Goal: Task Accomplishment & Management: Use online tool/utility

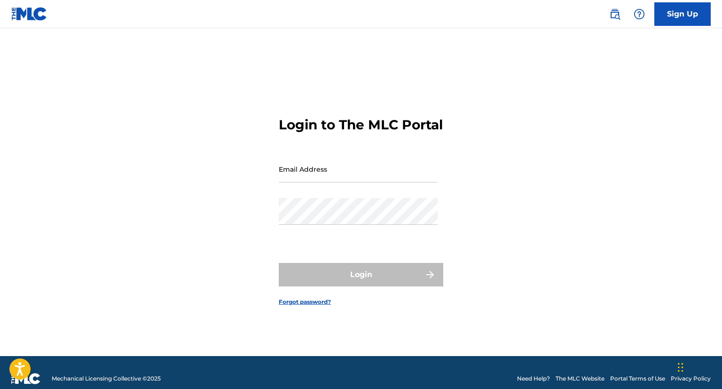
click at [341, 179] on input "Email Address" at bounding box center [358, 169] width 159 height 27
type input "[EMAIL_ADDRESS][DOMAIN_NAME]"
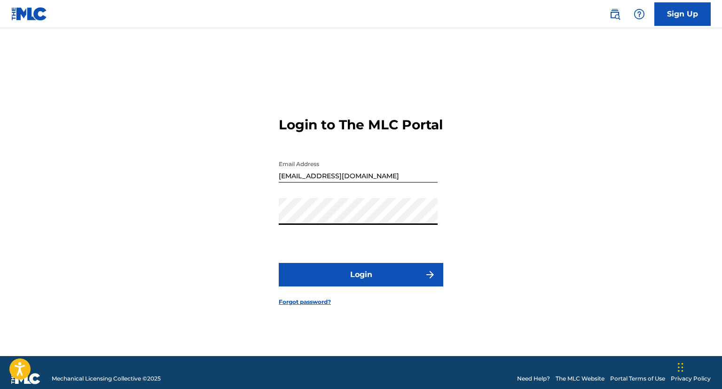
click at [279, 263] on button "Login" at bounding box center [361, 275] width 165 height 24
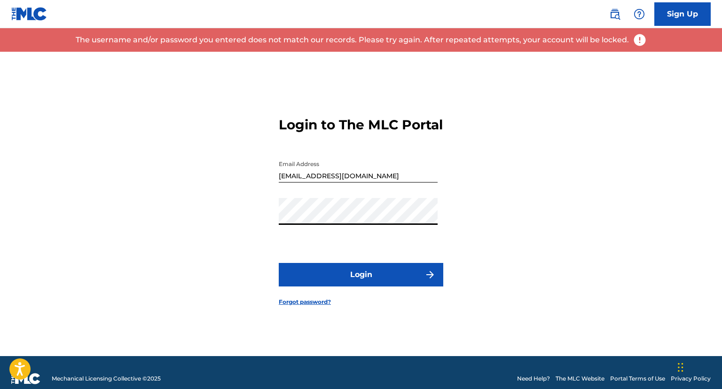
click at [279, 263] on button "Login" at bounding box center [361, 275] width 165 height 24
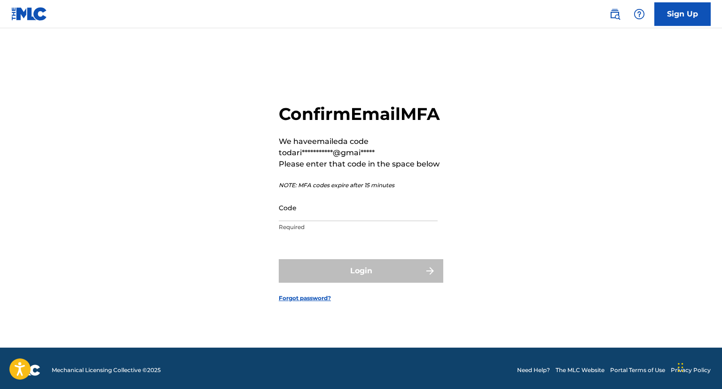
scroll to position [12, 0]
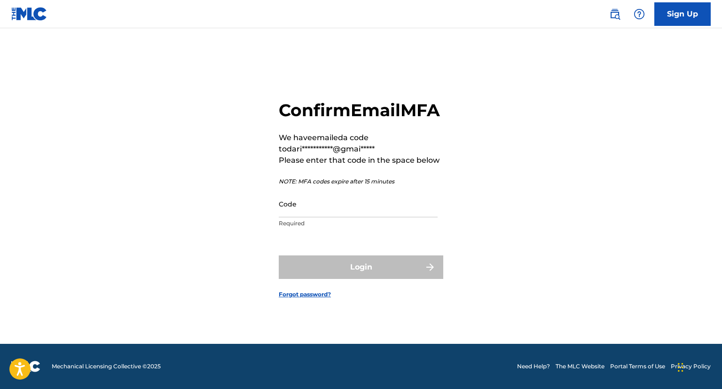
click at [320, 205] on input "Code" at bounding box center [358, 203] width 159 height 27
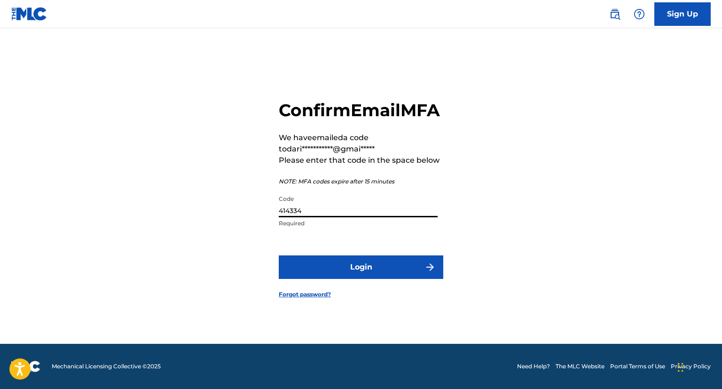
type input "414334"
click at [325, 279] on button "Login" at bounding box center [361, 267] width 165 height 24
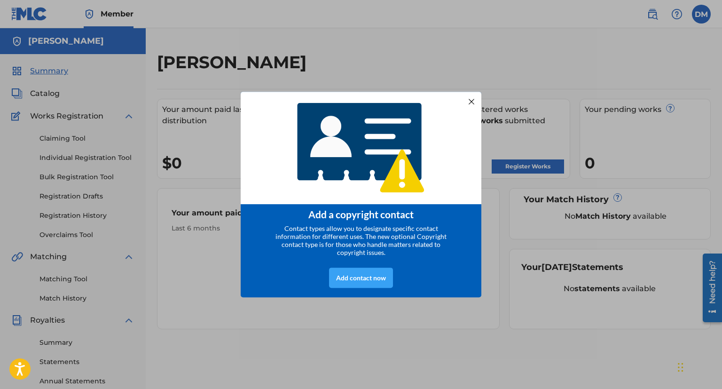
click at [357, 281] on div "Add contact now" at bounding box center [361, 277] width 64 height 20
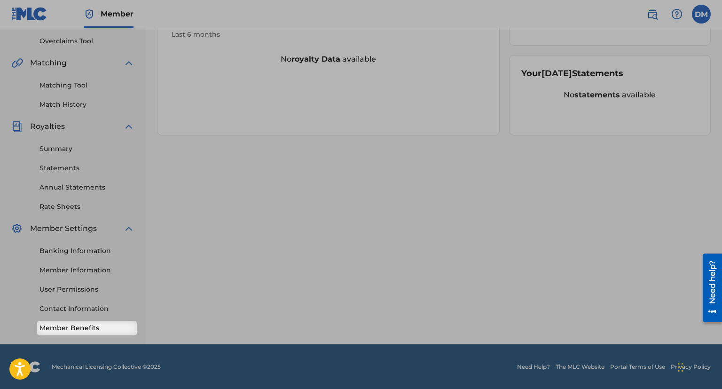
click at [95, 328] on link "Member Benefits" at bounding box center [86, 328] width 95 height 10
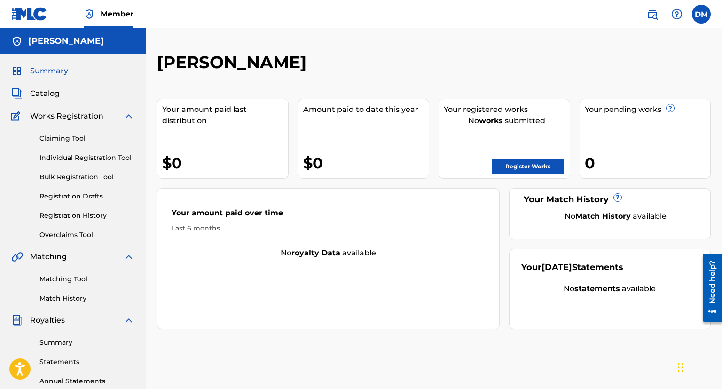
click at [49, 71] on span "Summary" at bounding box center [49, 70] width 38 height 11
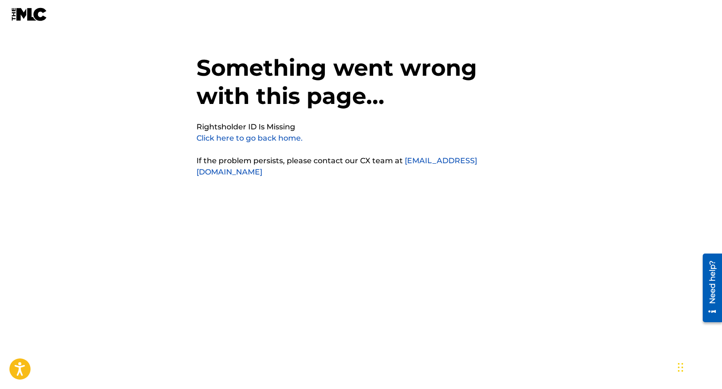
click at [279, 141] on link "Click here to go back home." at bounding box center [249, 137] width 106 height 9
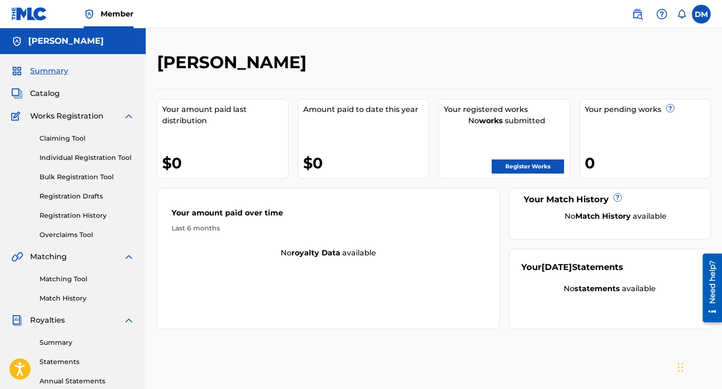
click at [50, 95] on span "Catalog" at bounding box center [45, 93] width 30 height 11
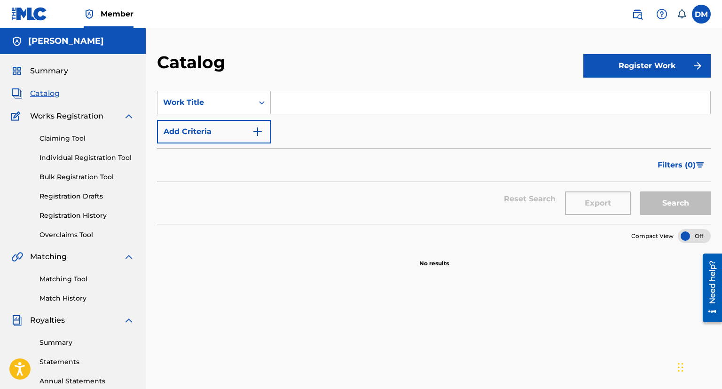
click at [67, 141] on link "Claiming Tool" at bounding box center [86, 138] width 95 height 10
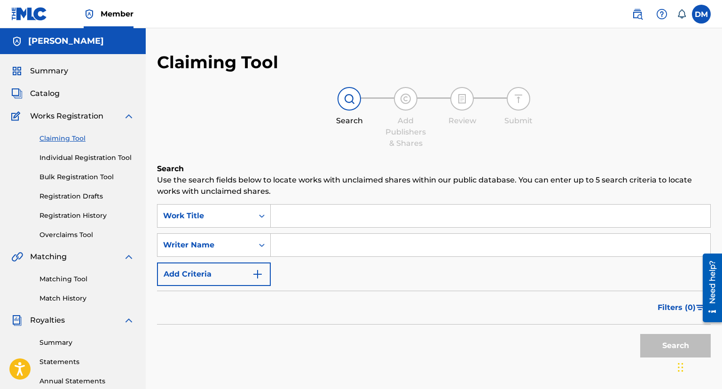
click at [324, 215] on input "Search Form" at bounding box center [490, 215] width 439 height 23
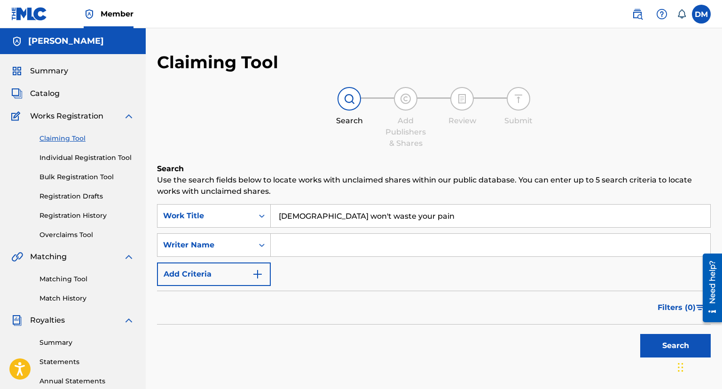
type input "[DEMOGRAPHIC_DATA] won't waste your pain"
click at [640, 334] on button "Search" at bounding box center [675, 346] width 71 height 24
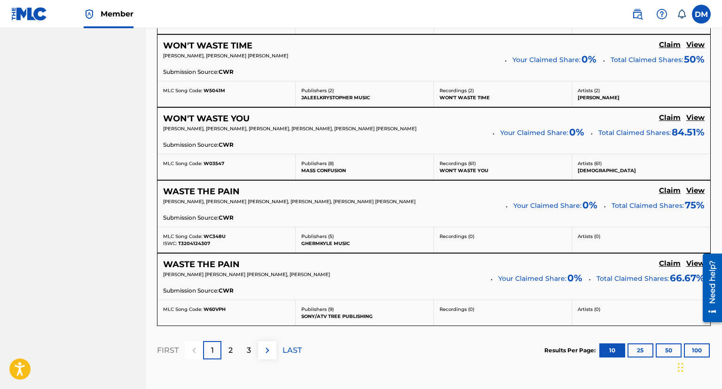
scroll to position [794, 0]
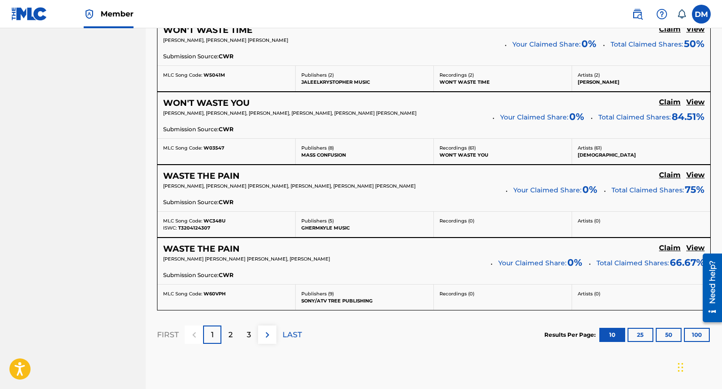
click at [234, 336] on div "2" at bounding box center [230, 334] width 18 height 18
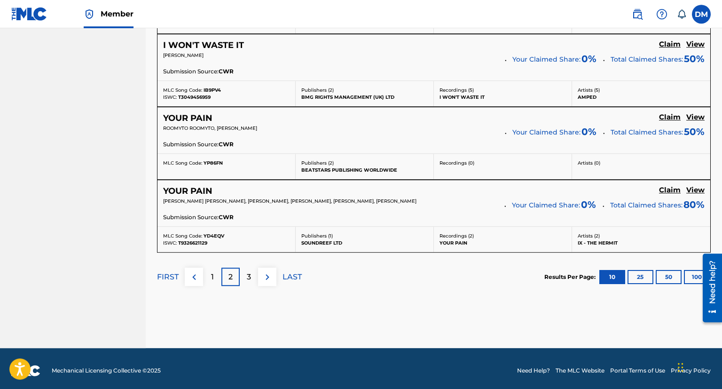
scroll to position [842, 0]
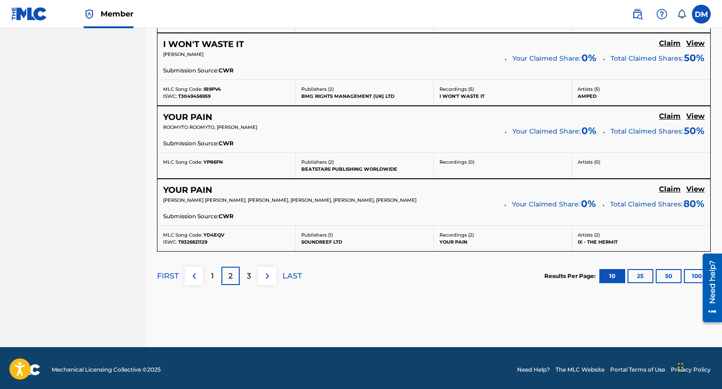
click at [252, 272] on div "3" at bounding box center [249, 275] width 18 height 18
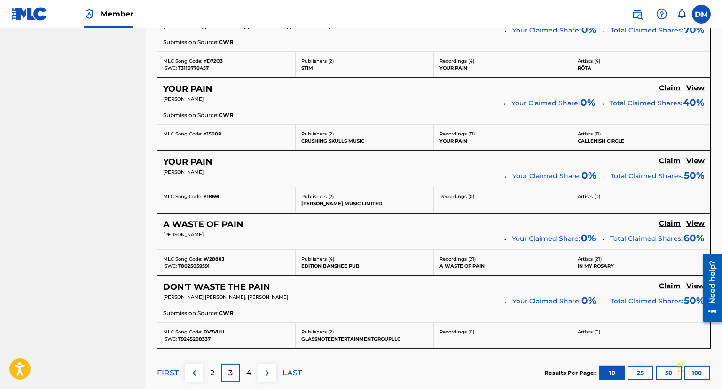
scroll to position [815, 0]
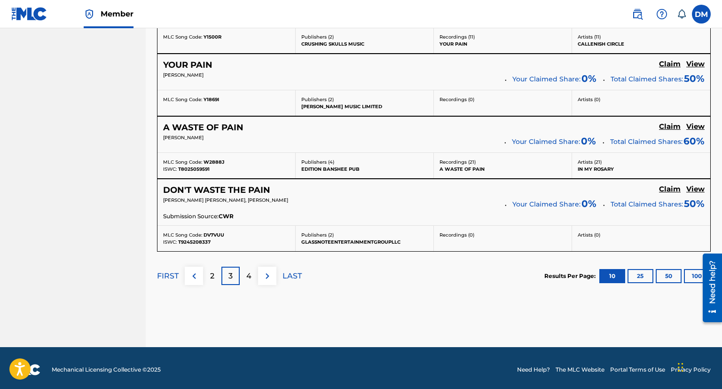
click at [195, 272] on img at bounding box center [193, 275] width 11 height 11
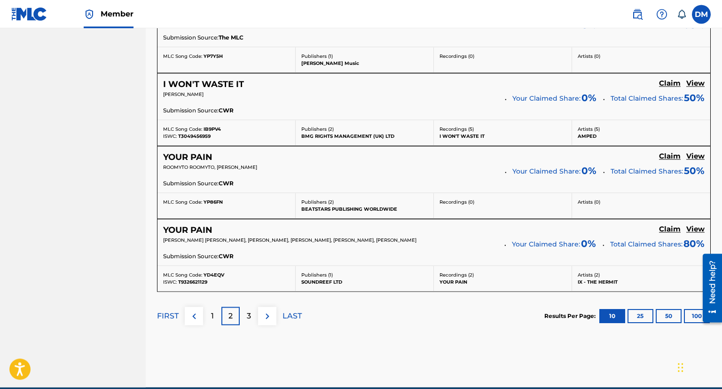
scroll to position [842, 0]
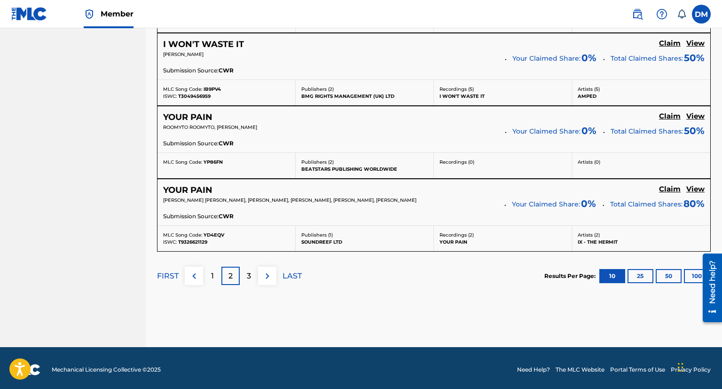
click at [198, 280] on button at bounding box center [194, 275] width 18 height 18
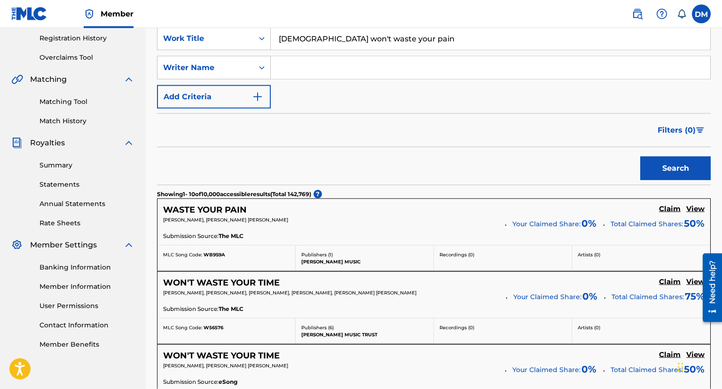
scroll to position [144, 0]
